Goal: Task Accomplishment & Management: Manage account settings

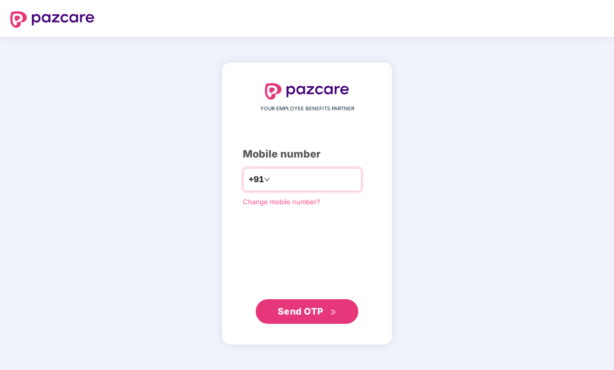
type input "**********"
click at [310, 306] on span "Send OTP" at bounding box center [301, 311] width 46 height 11
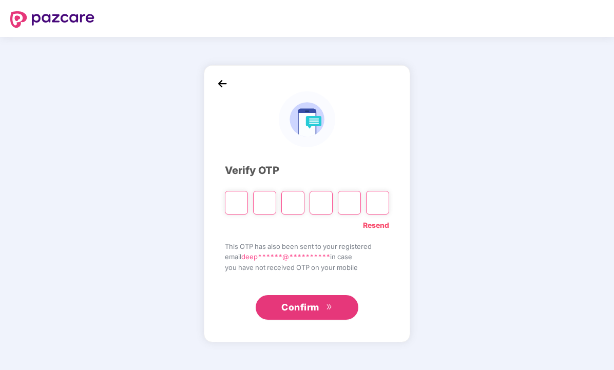
type input "*"
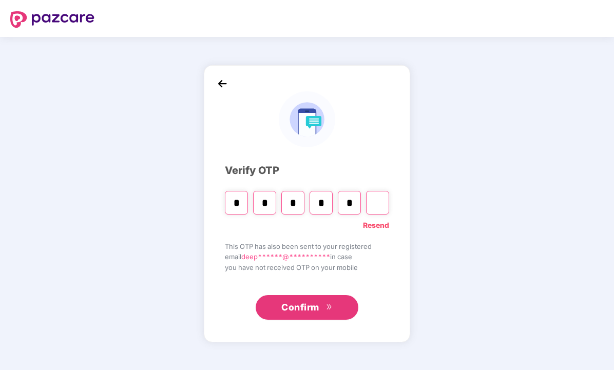
type input "*"
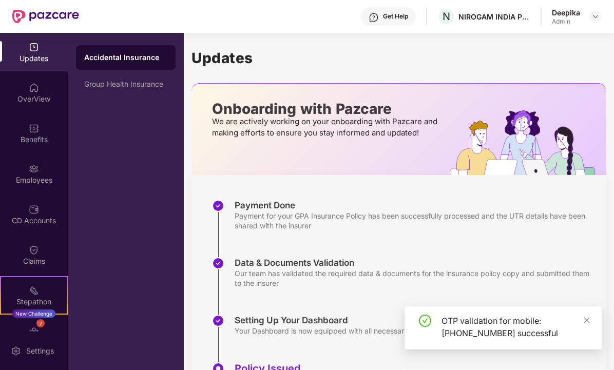
scroll to position [61, 0]
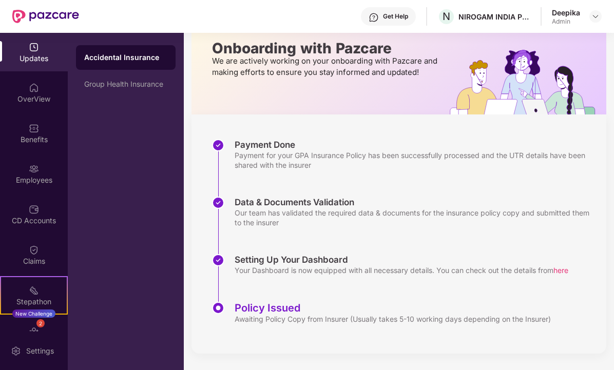
click at [124, 55] on div "Accidental Insurance" at bounding box center [125, 57] width 83 height 10
click at [126, 87] on div "Group Health Insurance" at bounding box center [125, 84] width 83 height 8
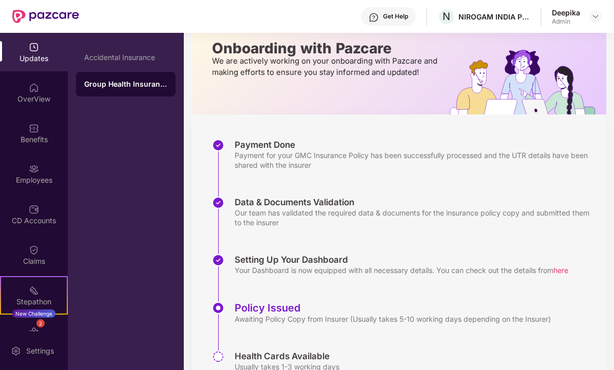
scroll to position [108, 0]
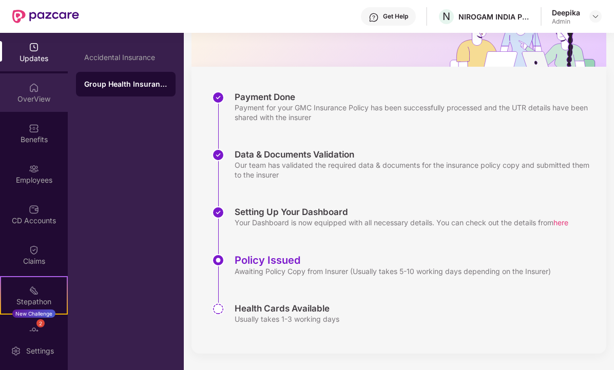
click at [33, 96] on div "OverView" at bounding box center [34, 99] width 68 height 10
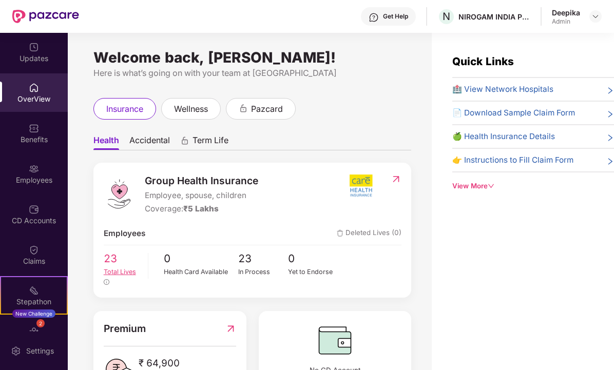
click at [114, 250] on span "23" at bounding box center [122, 258] width 37 height 16
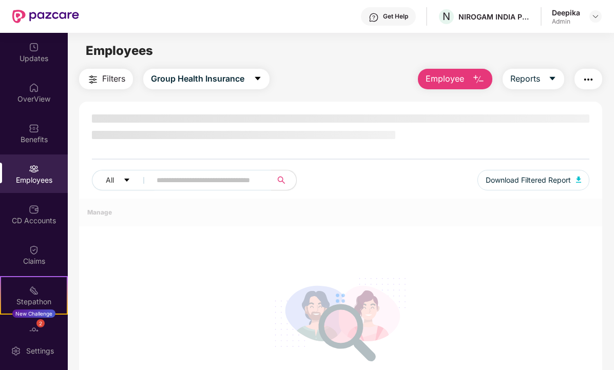
click at [110, 260] on div at bounding box center [340, 298] width 523 height 199
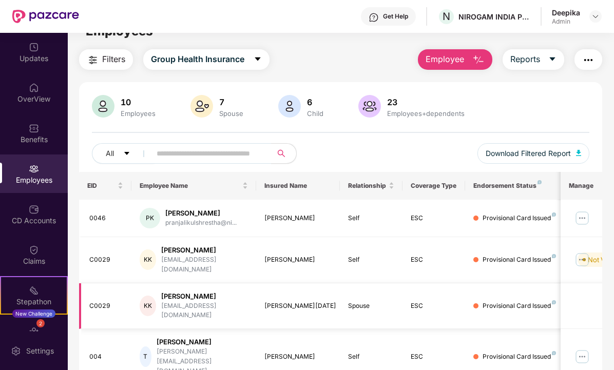
scroll to position [62, 0]
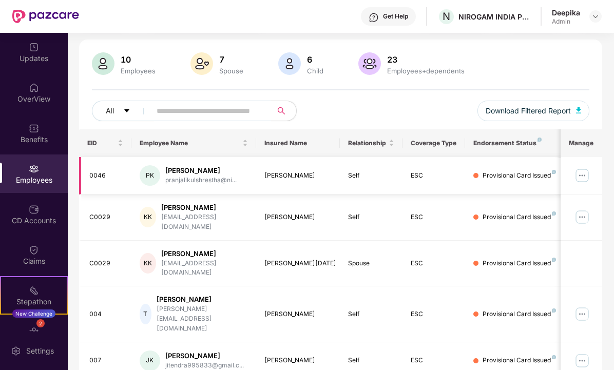
click at [584, 180] on img at bounding box center [582, 175] width 16 height 16
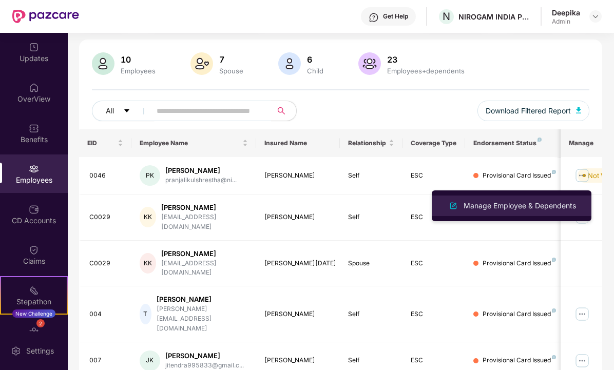
click at [550, 202] on div "Manage Employee & Dependents" at bounding box center [519, 205] width 116 height 11
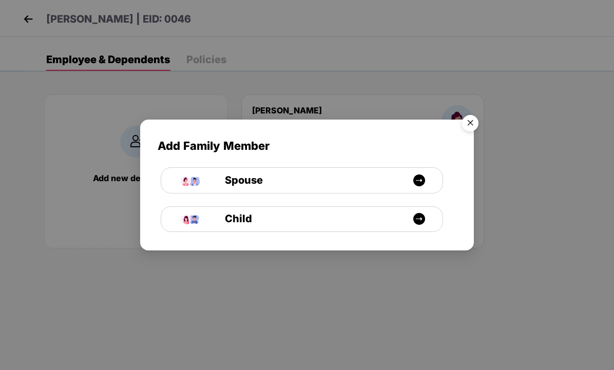
click at [463, 118] on img "Close" at bounding box center [470, 124] width 29 height 29
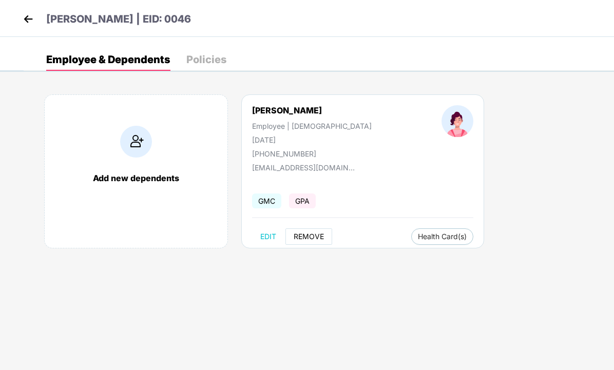
click at [310, 238] on span "REMOVE" at bounding box center [309, 236] width 30 height 8
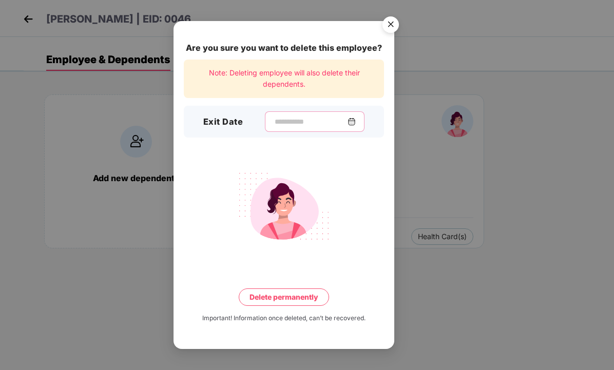
click at [275, 119] on input at bounding box center [311, 121] width 74 height 11
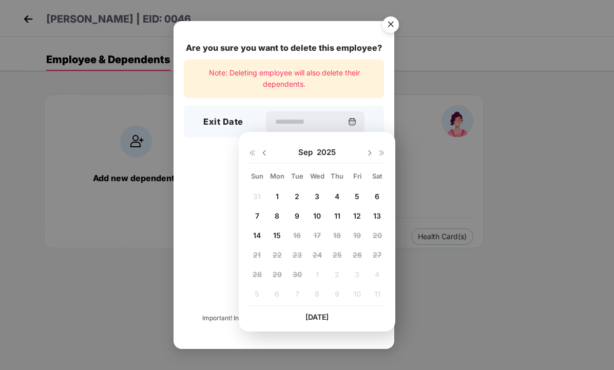
click at [340, 214] on span "11" at bounding box center [337, 215] width 6 height 9
type input "**********"
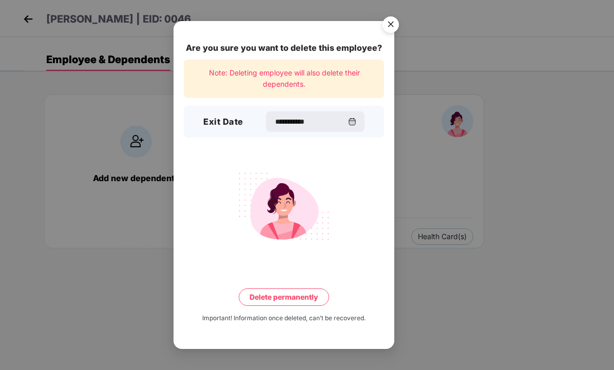
click at [291, 300] on button "Delete permanently" at bounding box center [284, 296] width 90 height 17
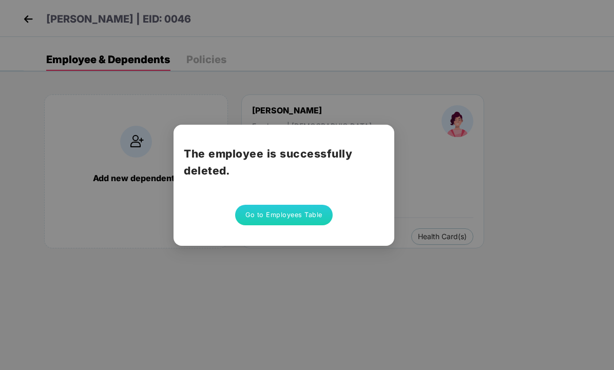
click at [289, 272] on div "The employee is successfully deleted. Go to Employees Table" at bounding box center [307, 185] width 614 height 370
click at [25, 18] on div "The employee is successfully deleted. Go to Employees Table" at bounding box center [307, 185] width 614 height 370
click at [275, 219] on button "Go to Employees Table" at bounding box center [283, 215] width 97 height 21
